Goal: Transaction & Acquisition: Download file/media

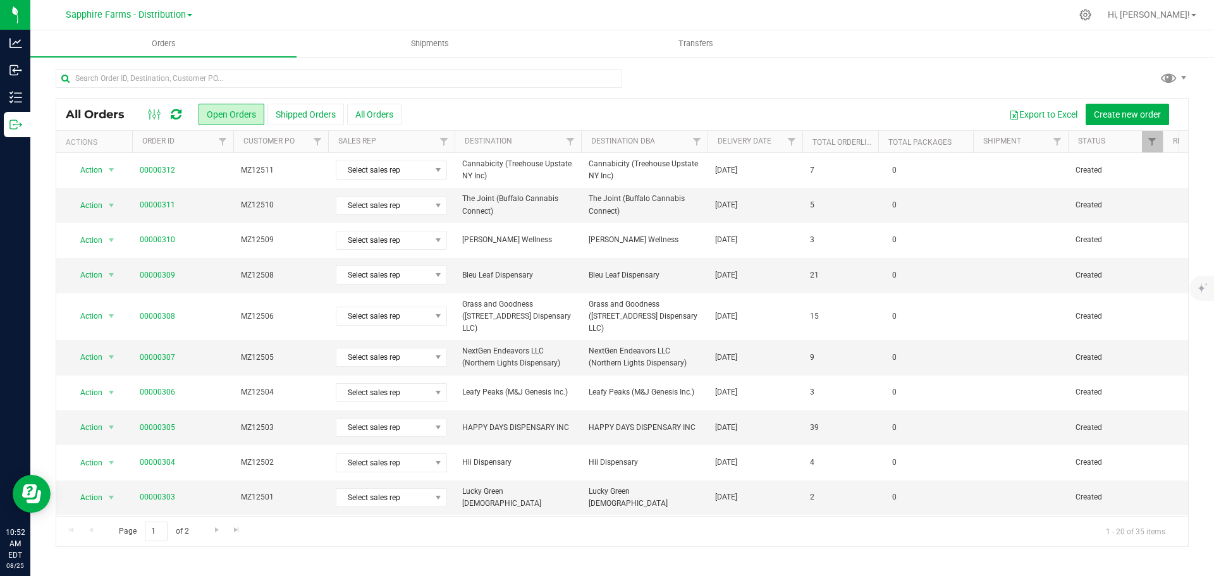
click at [713, 145] on th "Delivery Date" at bounding box center [755, 142] width 95 height 22
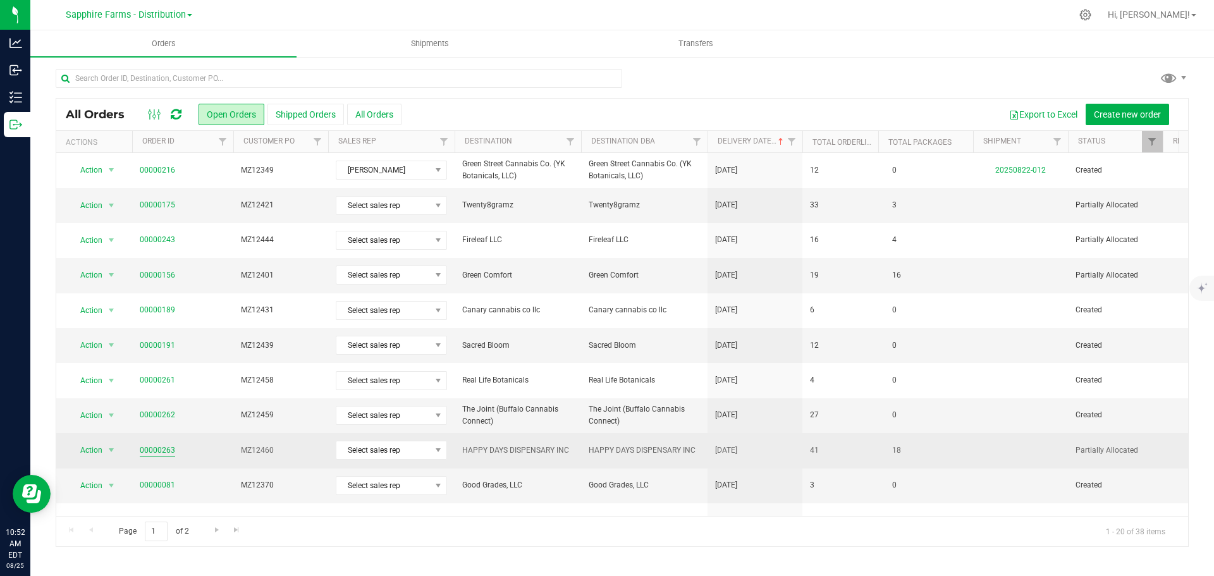
click at [159, 452] on link "00000263" at bounding box center [157, 451] width 35 height 12
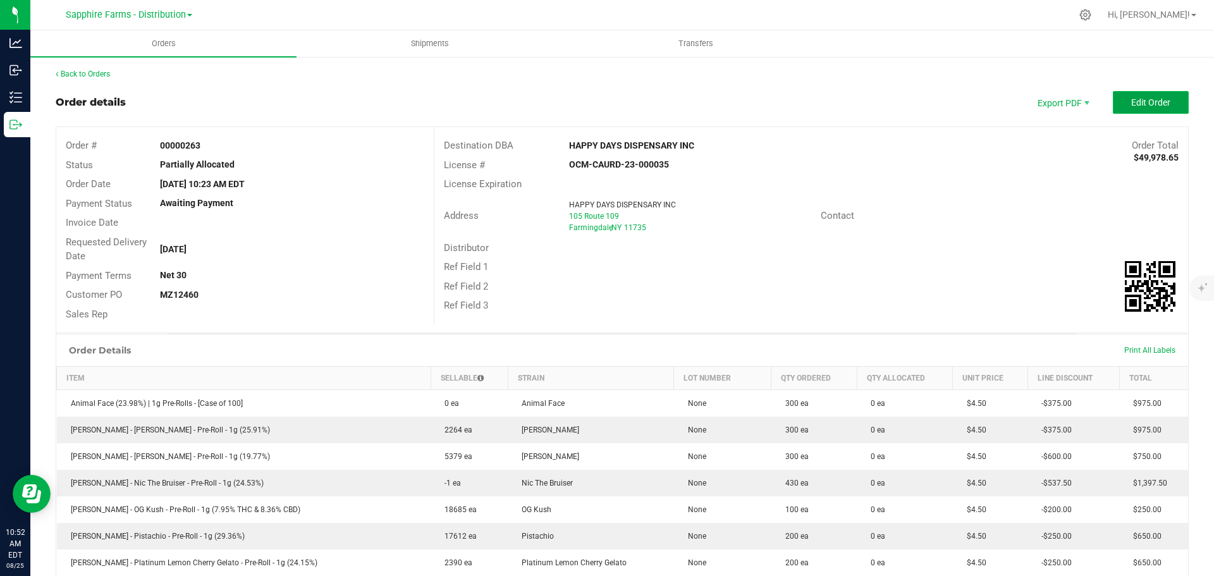
click at [1138, 92] on button "Edit Order" at bounding box center [1151, 102] width 76 height 23
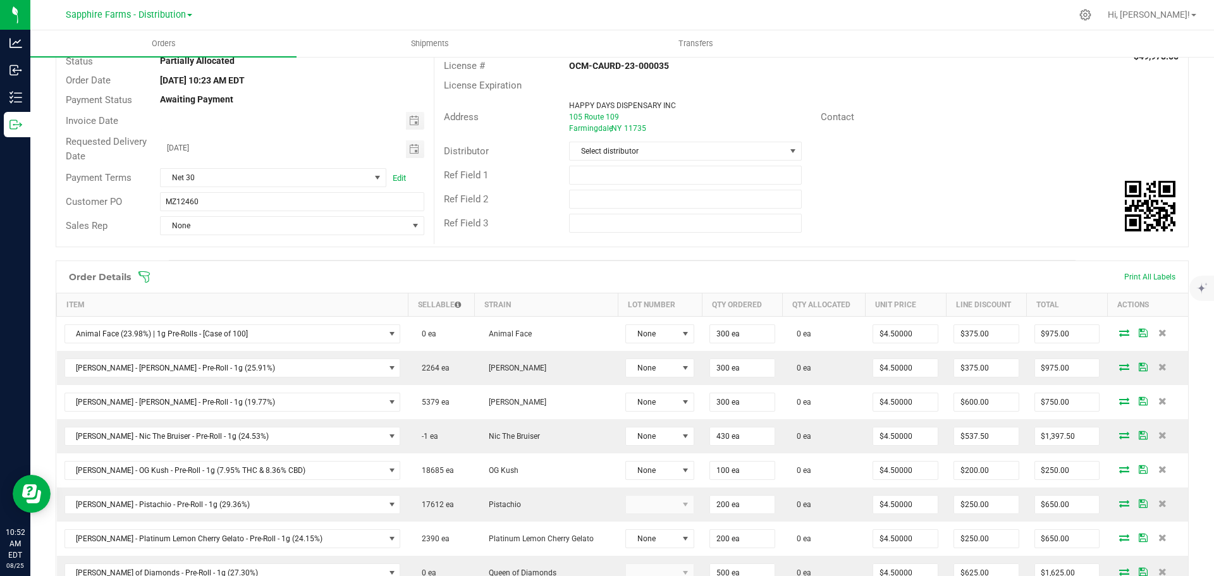
scroll to position [127, 0]
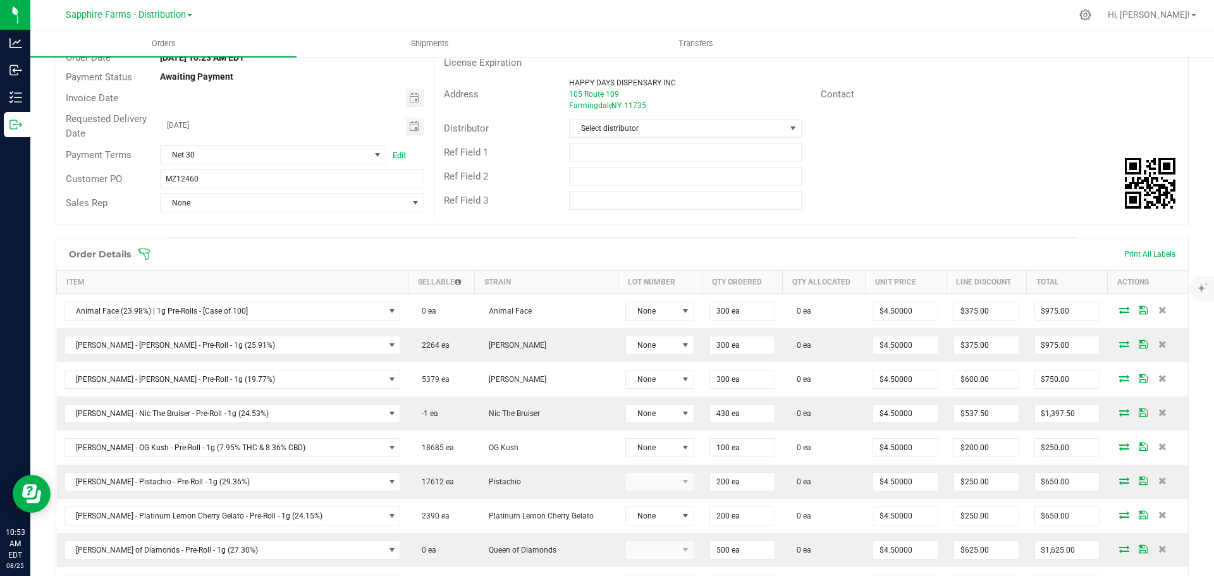
click at [135, 256] on div "Order Details" at bounding box center [100, 254] width 75 height 23
click at [145, 248] on icon at bounding box center [144, 254] width 13 height 13
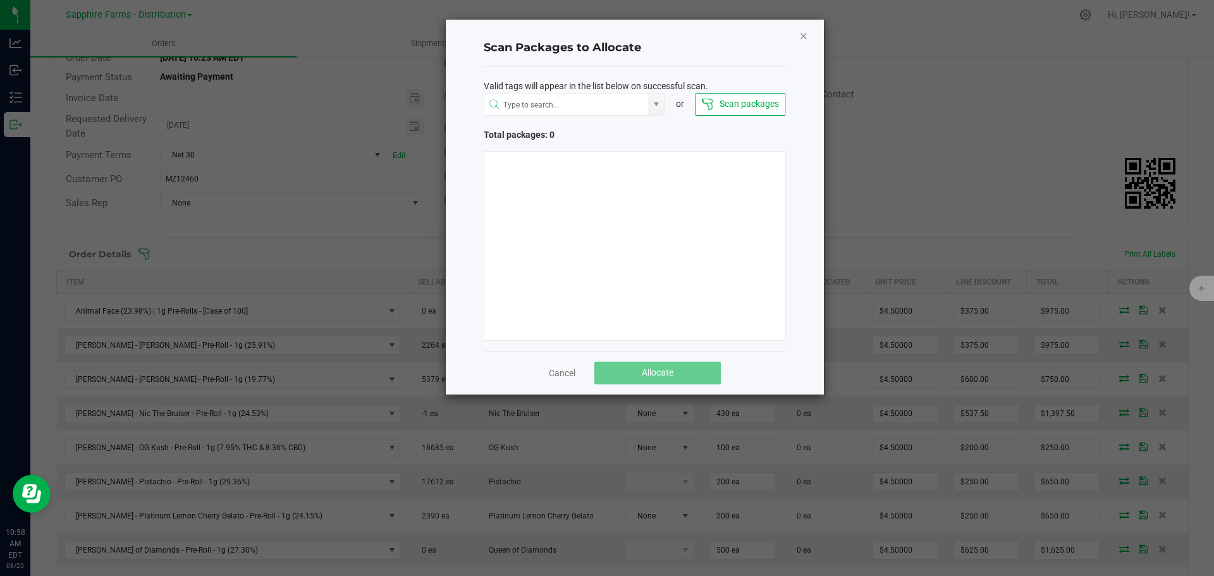
click at [803, 36] on icon "Close" at bounding box center [803, 35] width 9 height 15
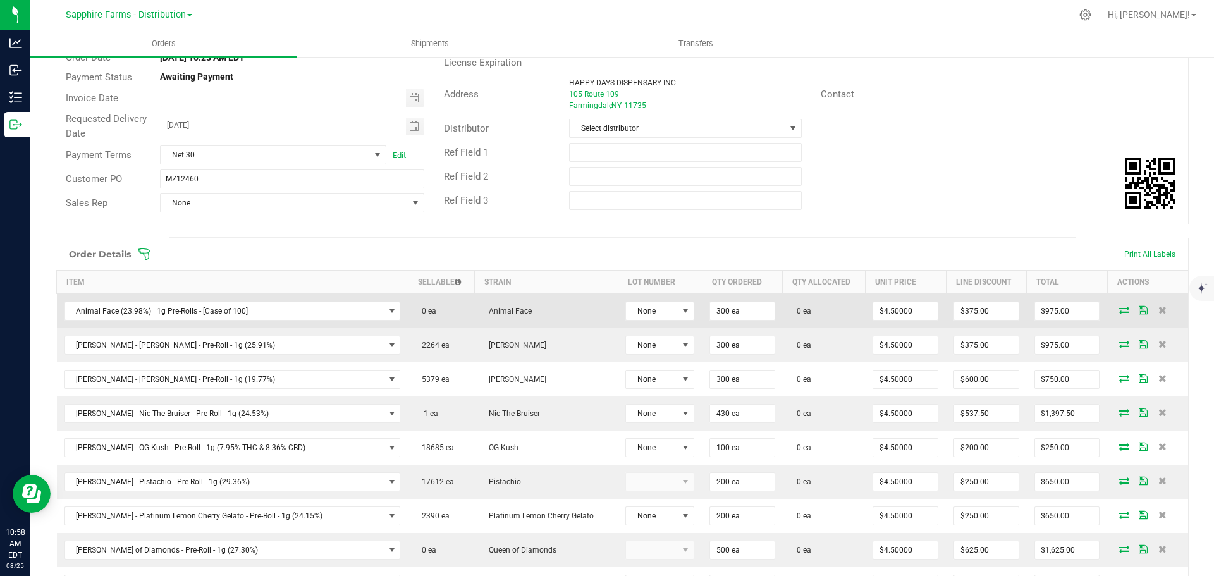
click at [1120, 311] on icon at bounding box center [1125, 310] width 10 height 8
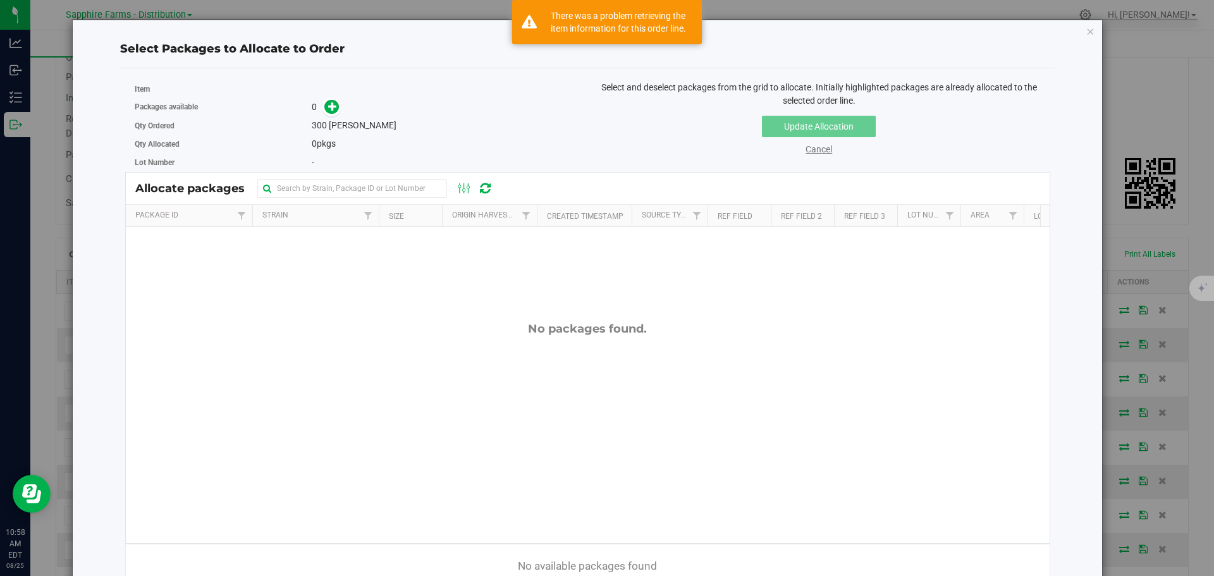
click at [806, 147] on link "Cancel" at bounding box center [819, 149] width 27 height 10
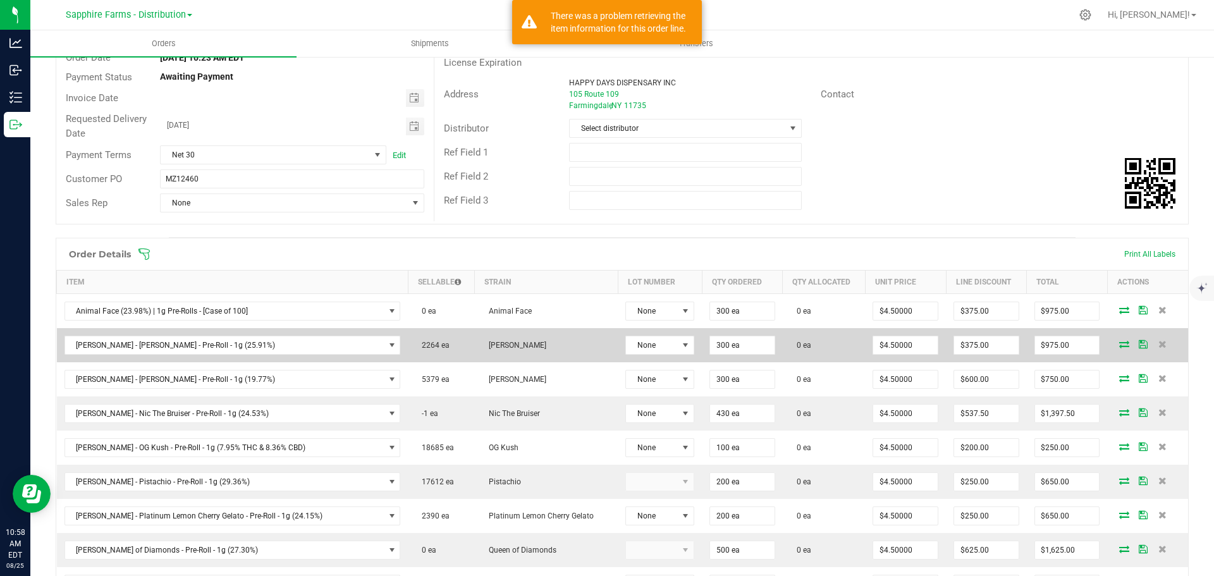
click at [1120, 345] on icon at bounding box center [1125, 344] width 10 height 8
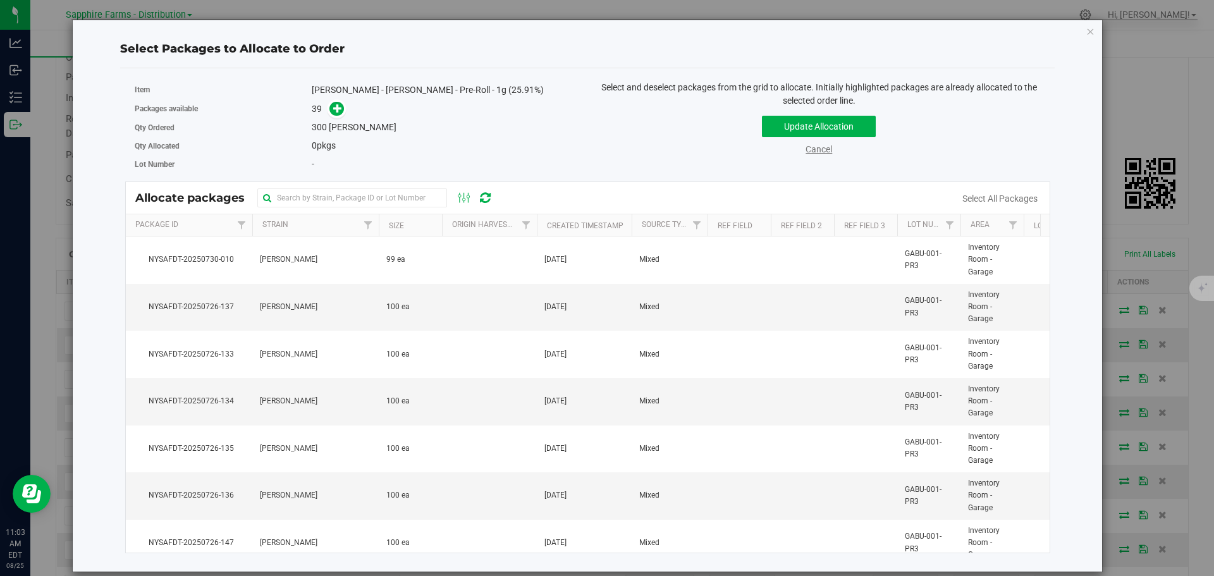
click at [817, 151] on link "Cancel" at bounding box center [819, 149] width 27 height 10
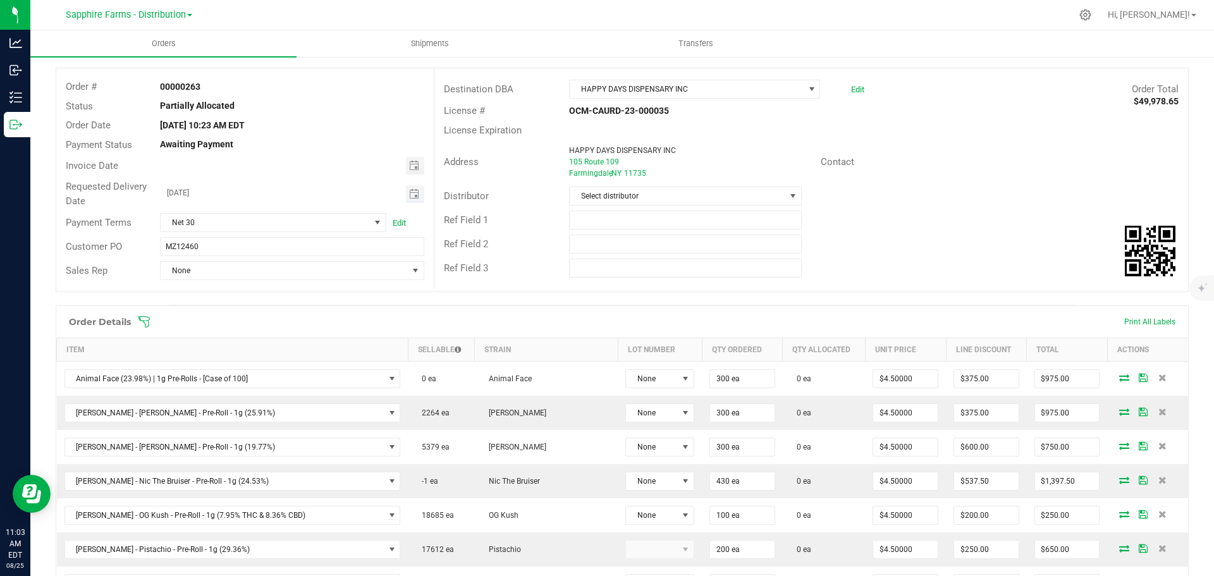
scroll to position [0, 0]
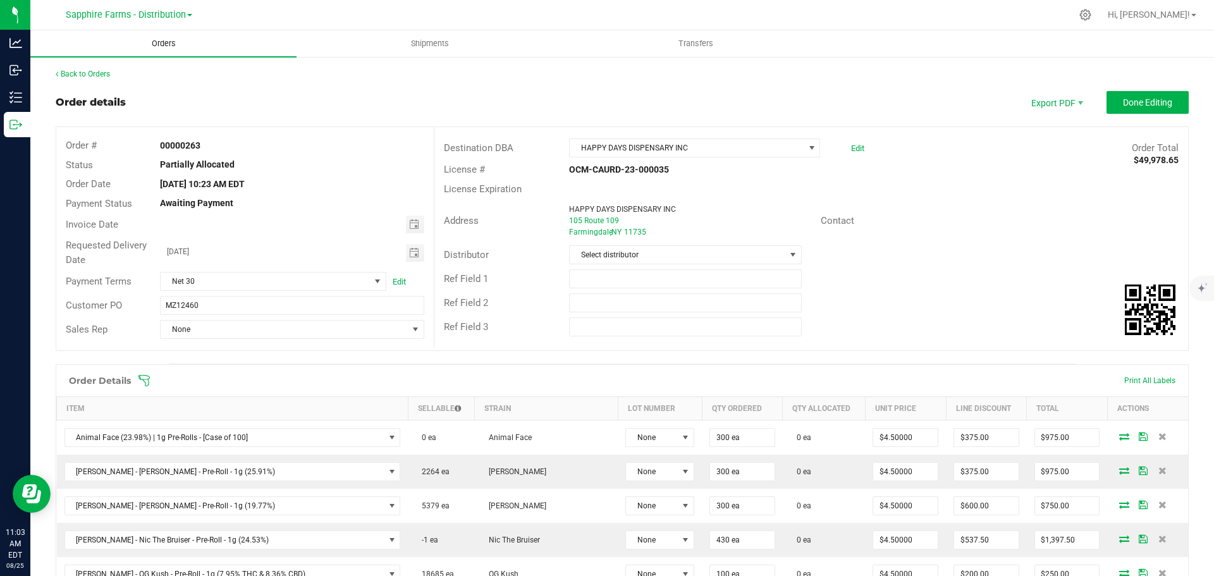
click at [151, 39] on span "Orders" at bounding box center [164, 43] width 58 height 11
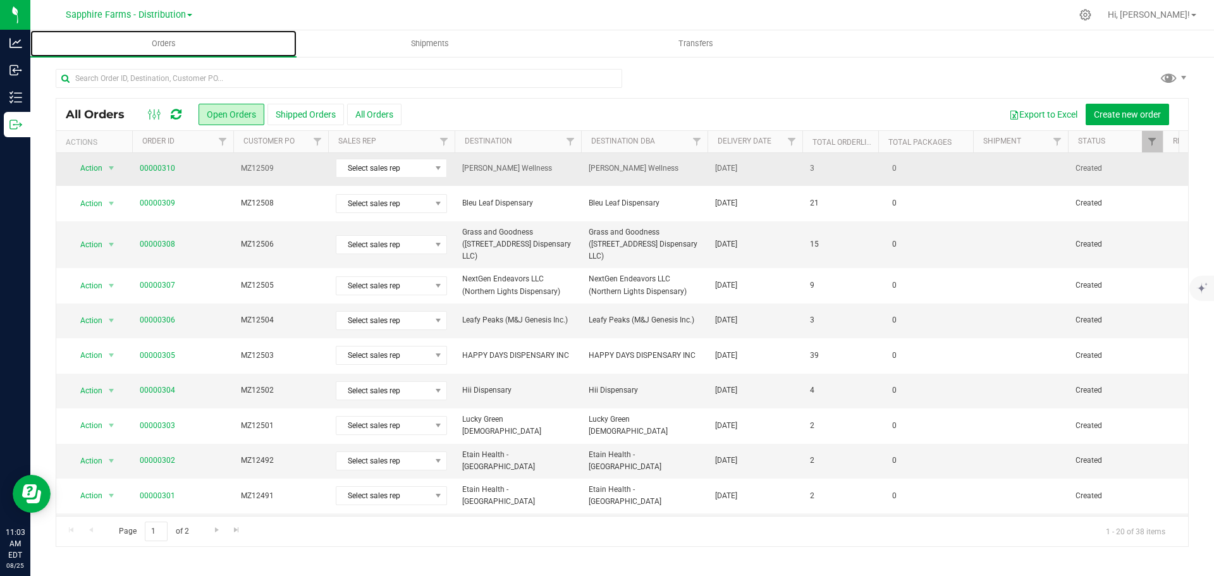
scroll to position [347, 0]
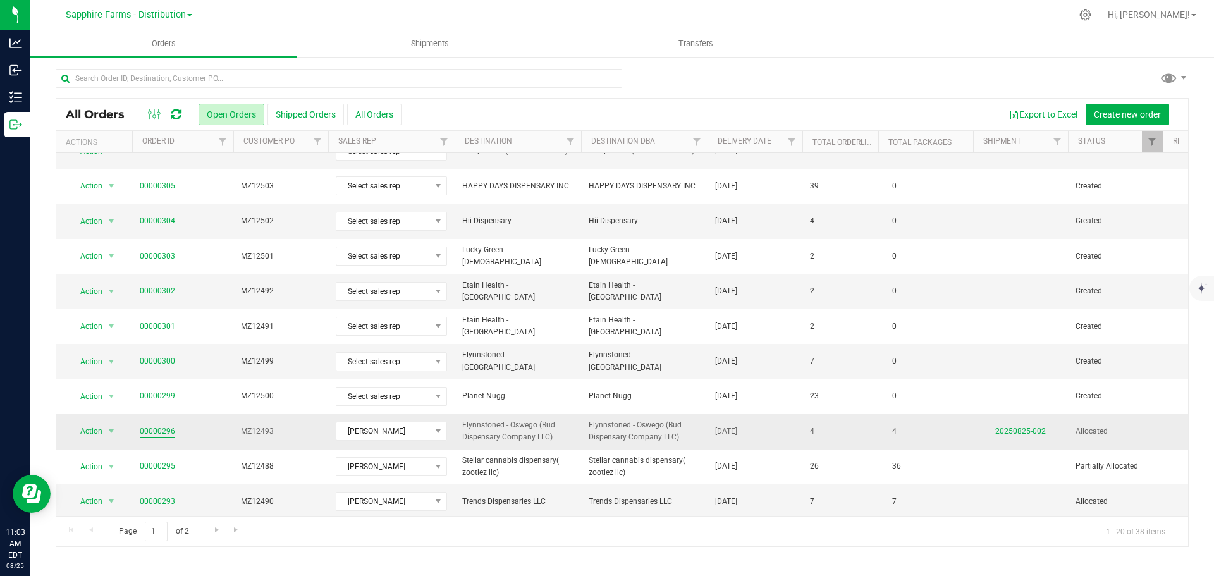
click at [157, 426] on link "00000296" at bounding box center [157, 432] width 35 height 12
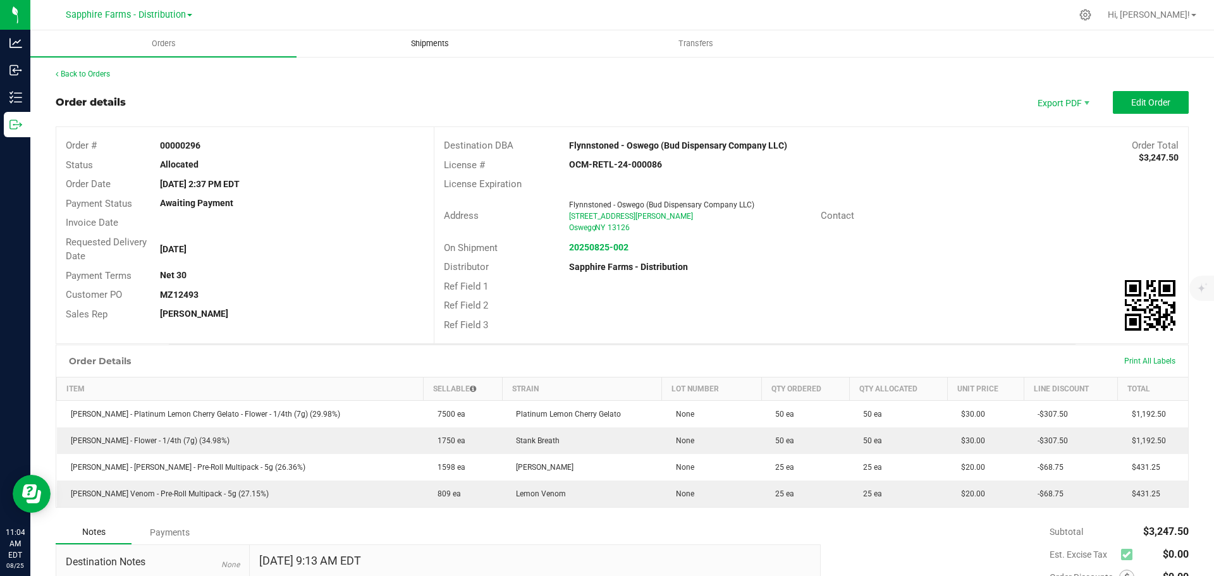
click at [397, 42] on span "Shipments" at bounding box center [430, 43] width 72 height 11
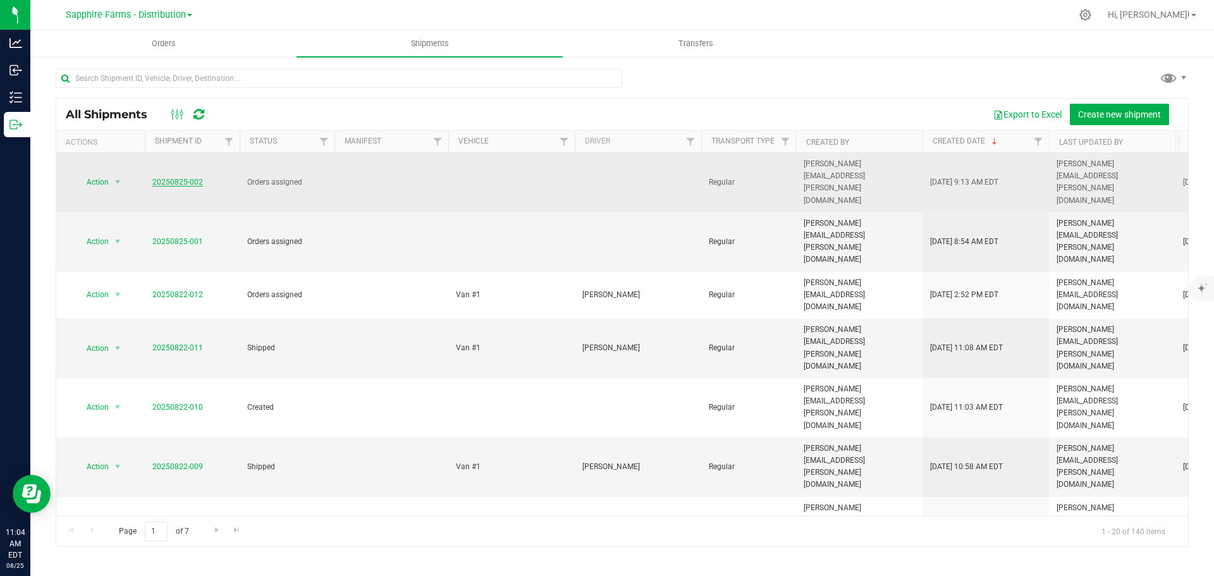
click at [178, 178] on link "20250825-002" at bounding box center [177, 182] width 51 height 9
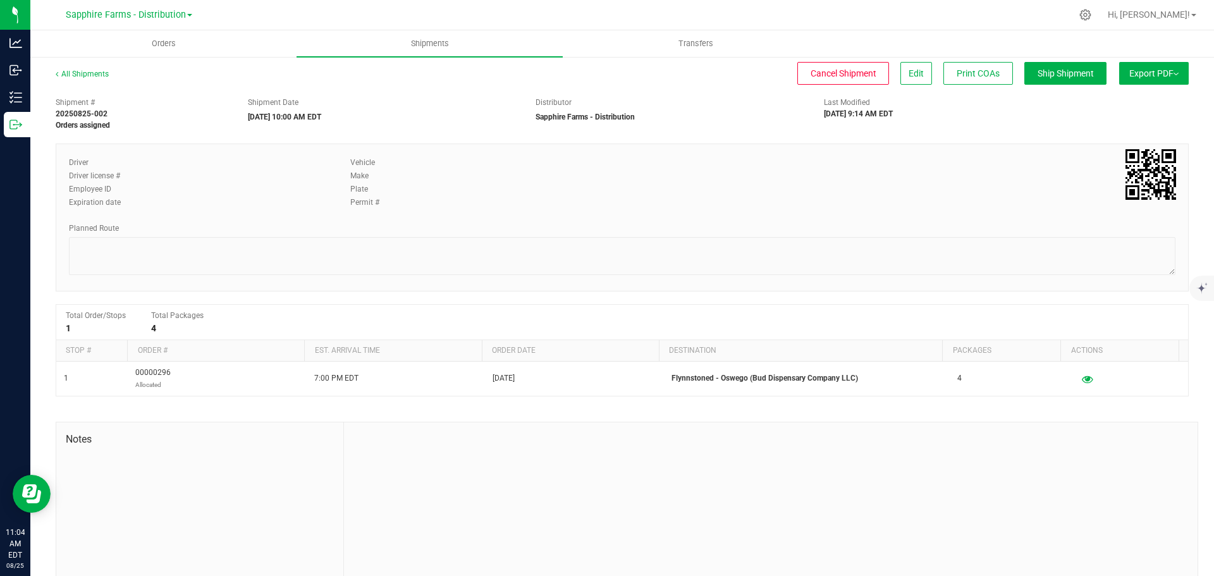
click at [1171, 70] on button "Export PDF" at bounding box center [1155, 73] width 70 height 23
click at [991, 131] on div "Shipment # 20250825-002 Orders assigned Shipment Date [DATE] 10:00 AM EDT Distr…" at bounding box center [622, 342] width 1133 height 502
click at [911, 197] on div "Driver Driver license # Employee ID Expiration date Vehicle Make Plate Permit #" at bounding box center [622, 186] width 1126 height 59
click at [985, 131] on div "Shipment # 20250825-002 Orders assigned Shipment Date [DATE] 10:00 AM EDT Distr…" at bounding box center [622, 342] width 1133 height 502
